Goal: Find specific page/section: Find specific page/section

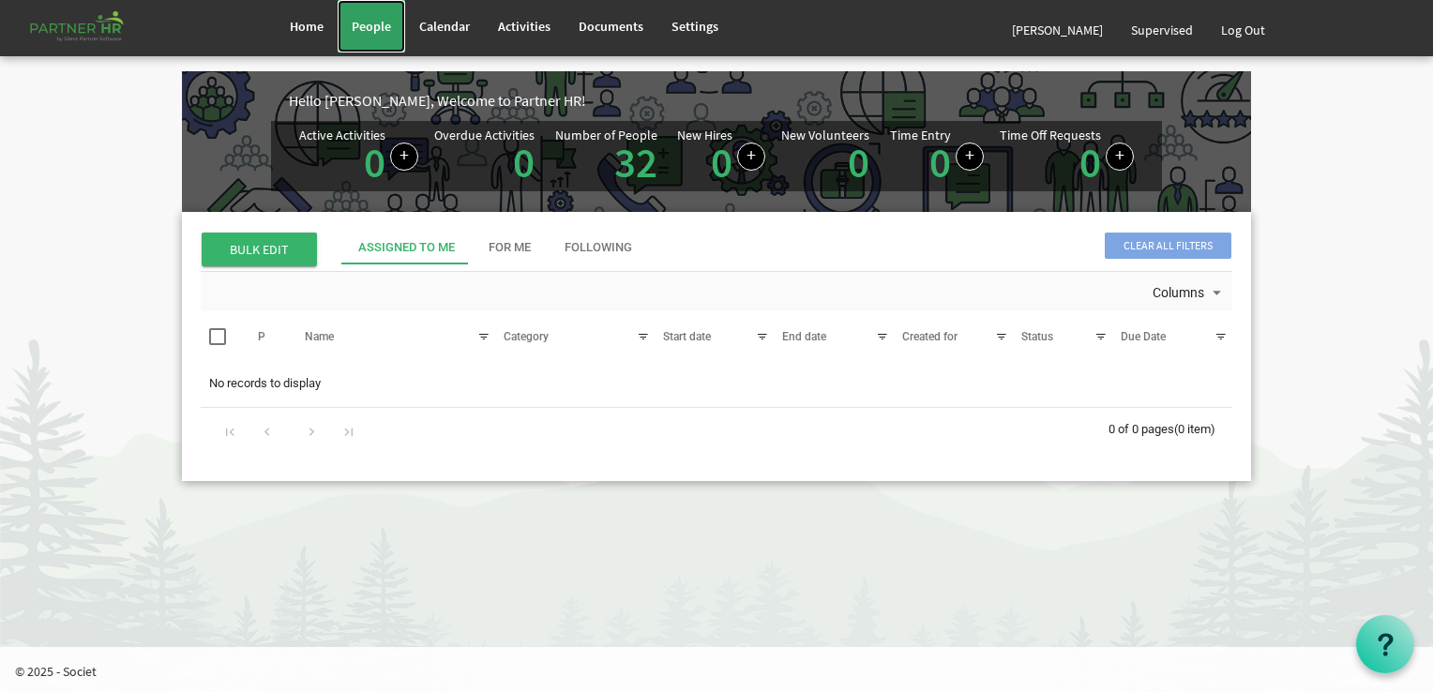
click at [367, 18] on span "People" at bounding box center [371, 26] width 39 height 17
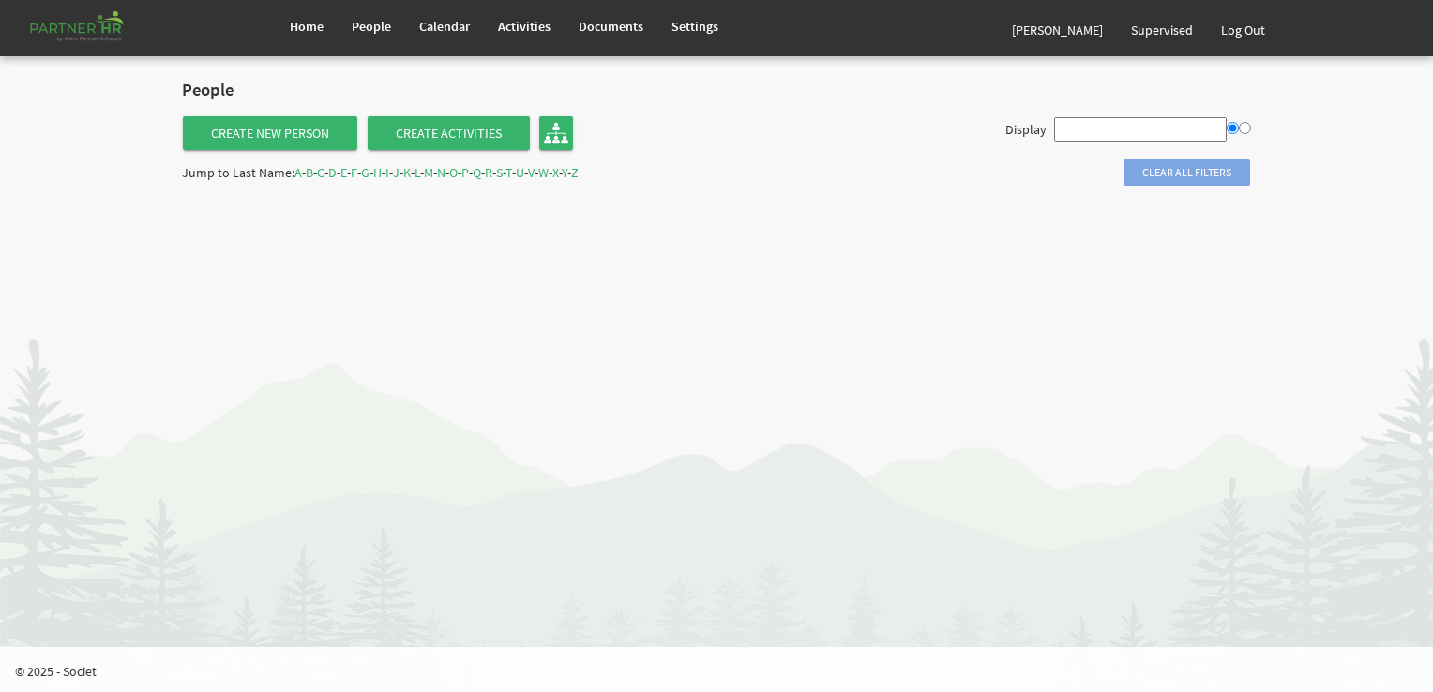
type input "All"
radio input "true"
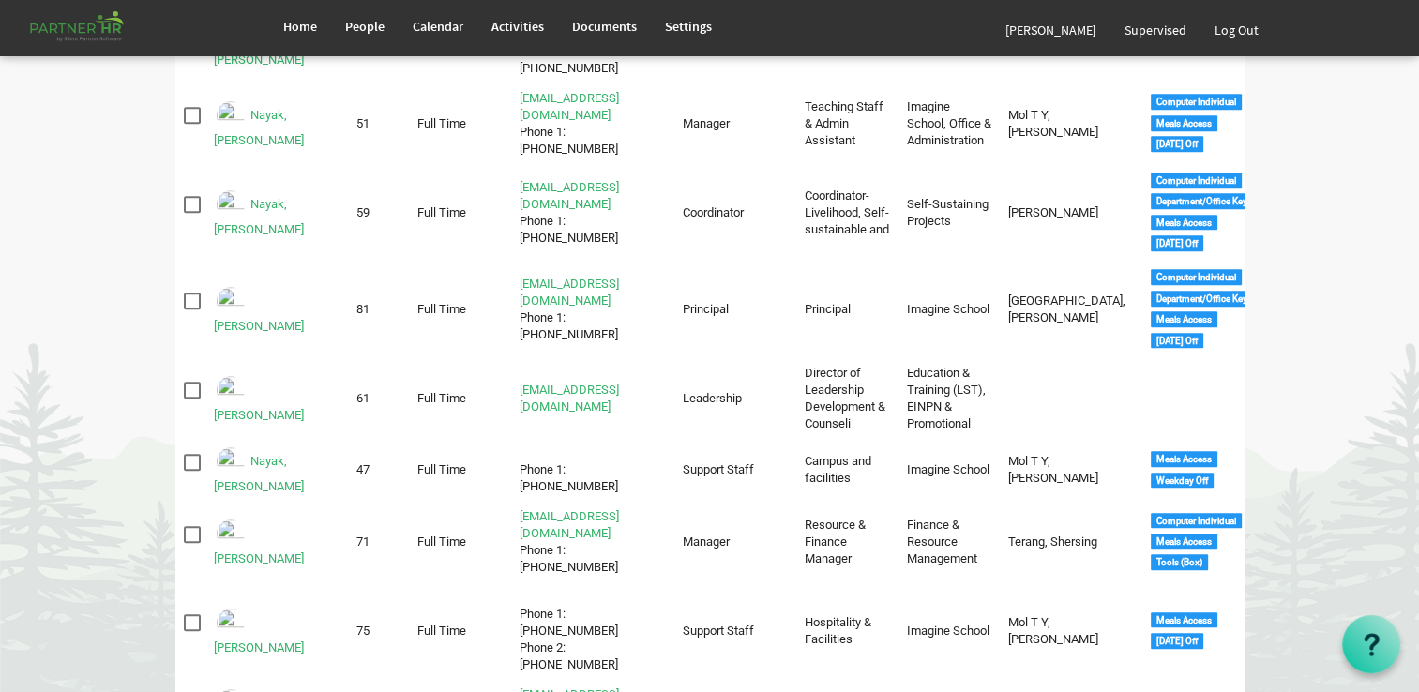
scroll to position [1500, 0]
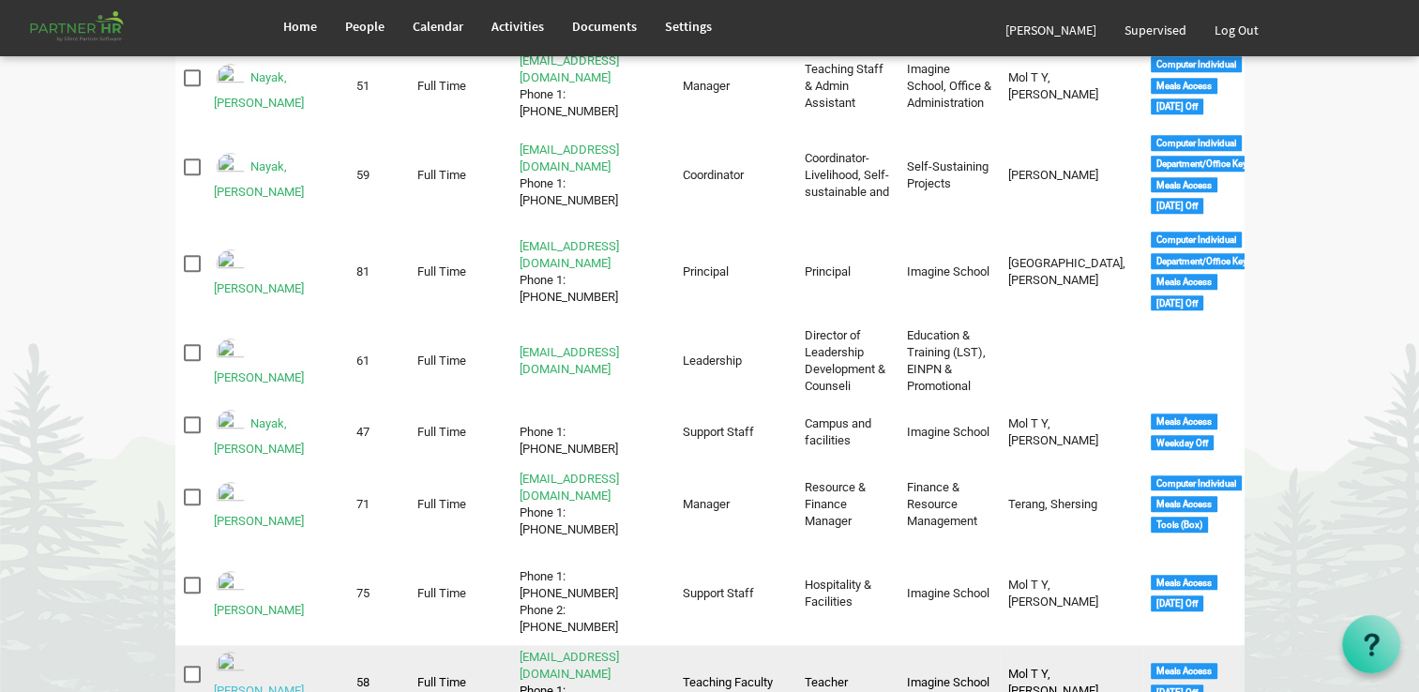
click at [271, 684] on link "[PERSON_NAME], [PERSON_NAME]" at bounding box center [260, 699] width 93 height 31
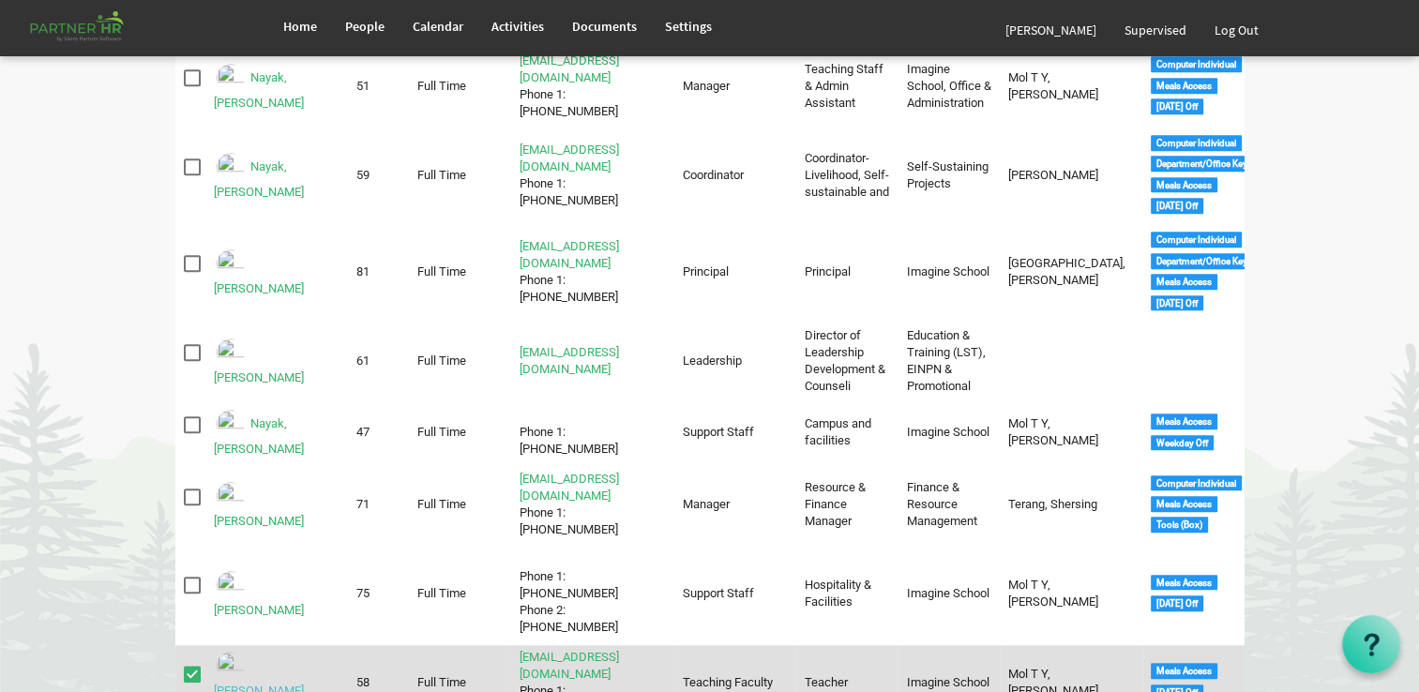
click at [271, 684] on link "[PERSON_NAME], [PERSON_NAME]" at bounding box center [260, 699] width 93 height 31
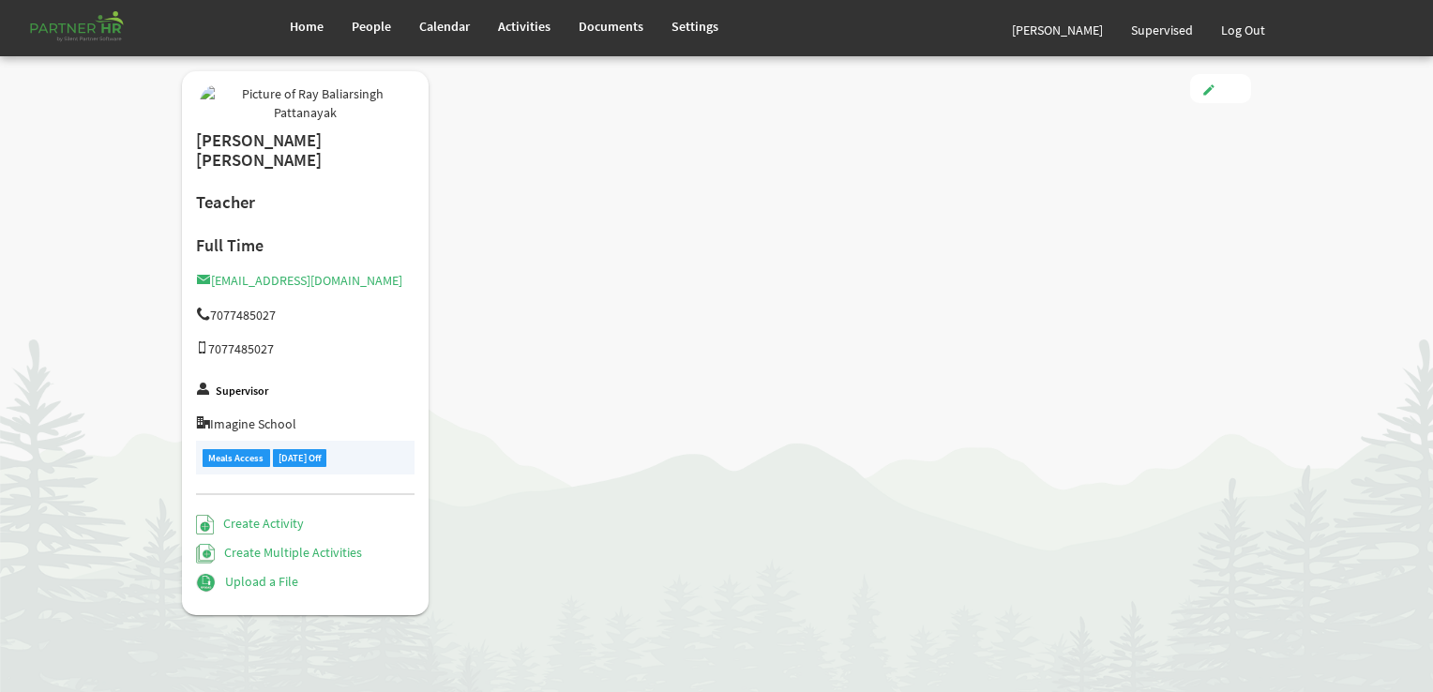
drag, startPoint x: 0, startPoint y: 0, endPoint x: 724, endPoint y: 203, distance: 751.7
click at [724, 203] on div "[PERSON_NAME] [PERSON_NAME] Teacher Full Time [EMAIL_ADDRESS][DOMAIN_NAME] 7077…" at bounding box center [716, 352] width 1097 height 563
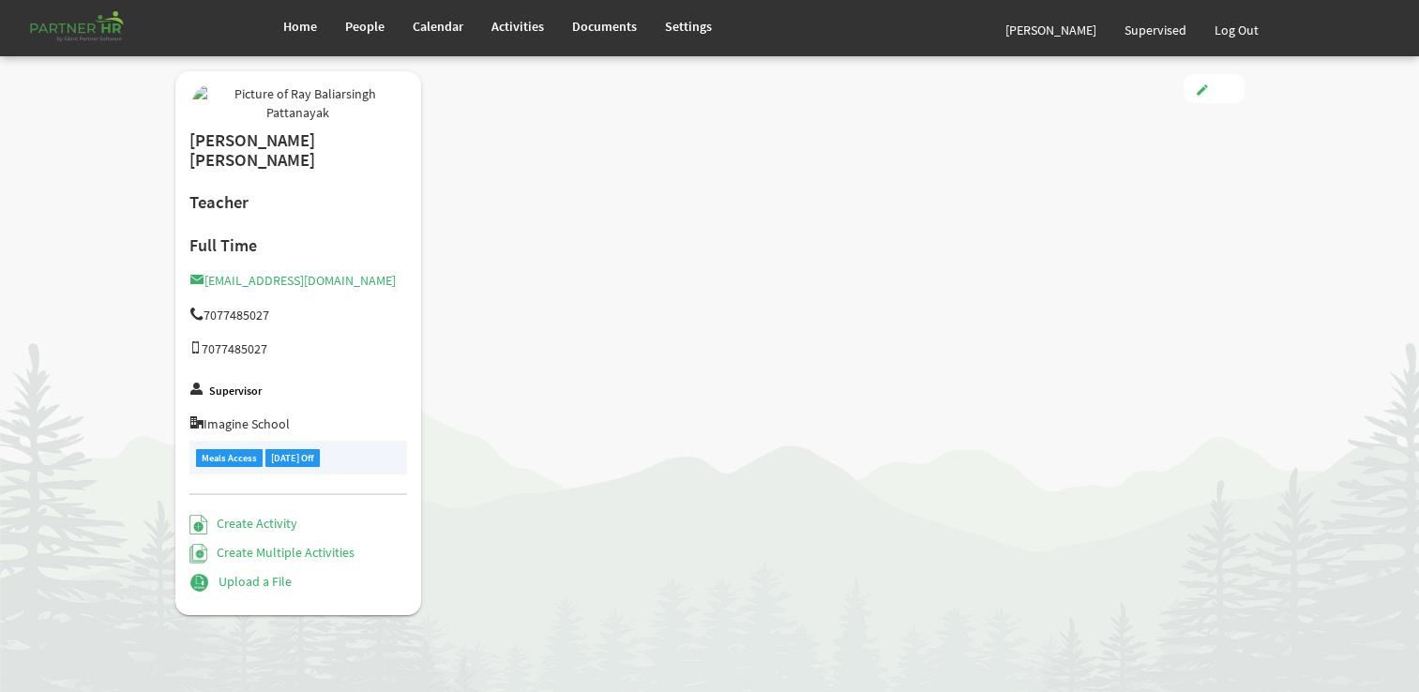
type input "Full Time"
type input "Teaching Faculty"
type input "Smitha Mol T Y"
type input "[DATE]"
type input "[DEMOGRAPHIC_DATA]"
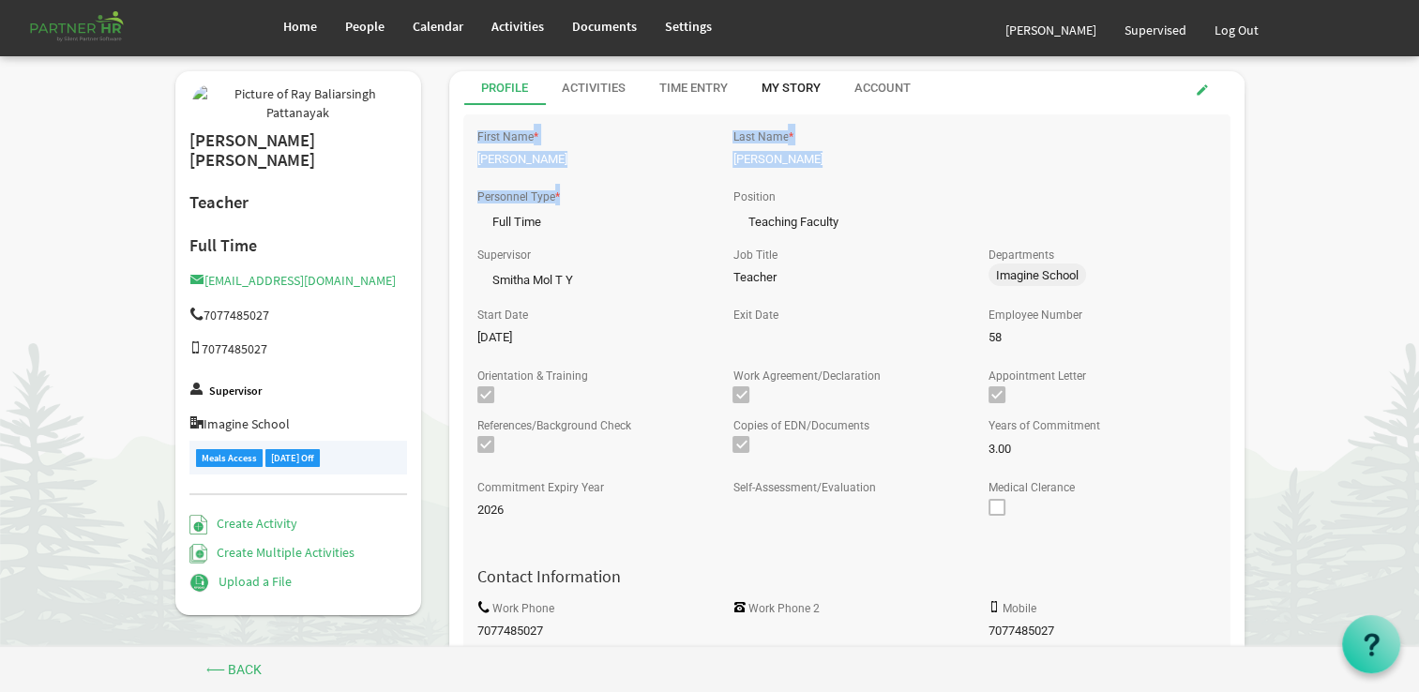
drag, startPoint x: 577, startPoint y: 196, endPoint x: 819, endPoint y: 71, distance: 272.2
drag, startPoint x: 1200, startPoint y: 90, endPoint x: 1130, endPoint y: 109, distance: 72.8
